Goal: Navigation & Orientation: Find specific page/section

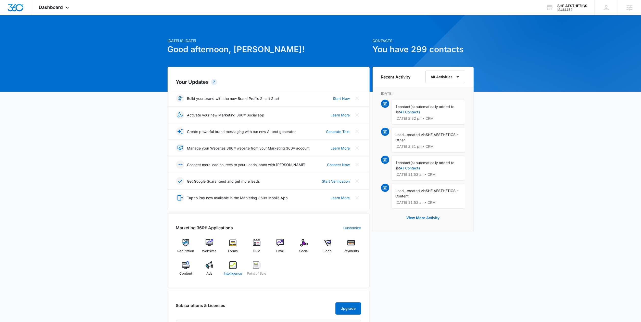
click at [234, 267] on img at bounding box center [233, 266] width 8 height 8
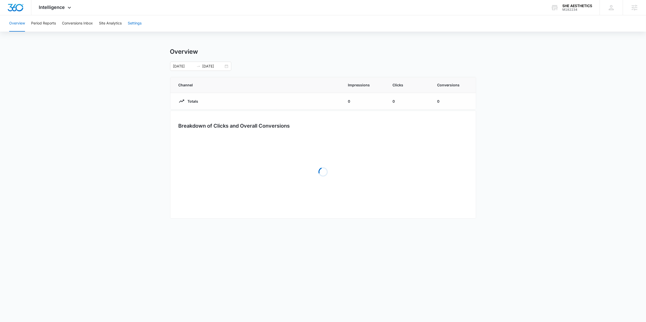
click at [140, 23] on button "Settings" at bounding box center [135, 23] width 14 height 16
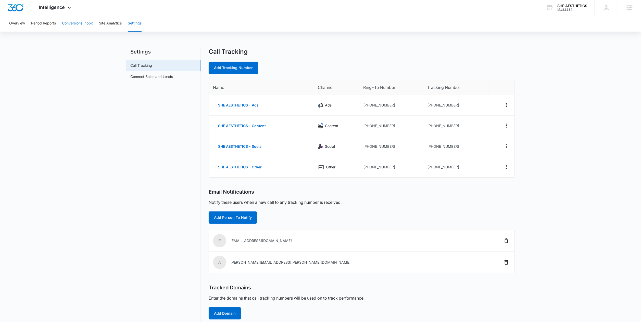
click at [86, 25] on button "Conversions Inbox" at bounding box center [77, 23] width 31 height 16
